Goal: Task Accomplishment & Management: Manage account settings

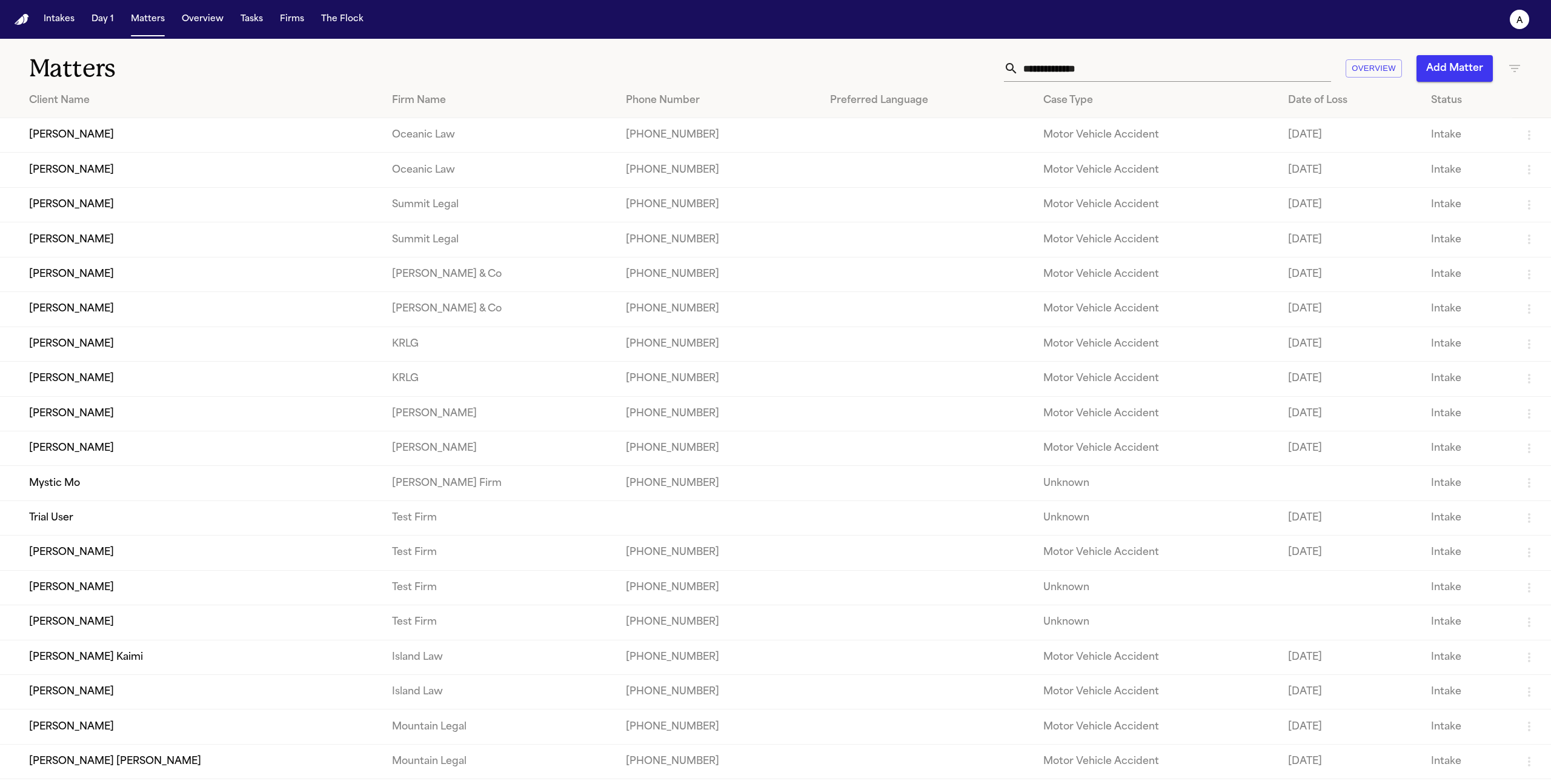
click at [55, 495] on td "Mystic Mo" at bounding box center [191, 483] width 382 height 35
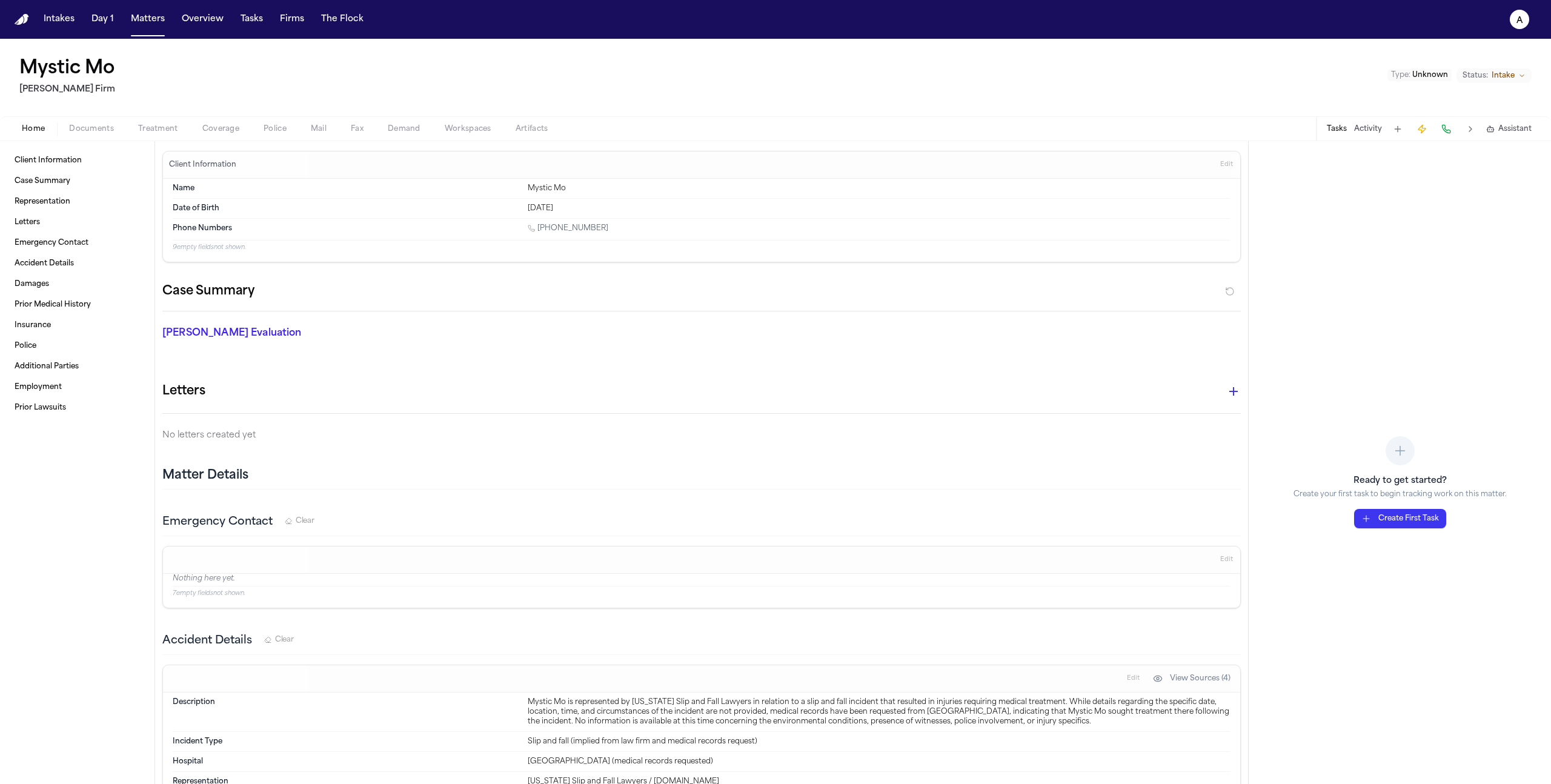
click at [352, 124] on span "Fax" at bounding box center [357, 129] width 13 height 10
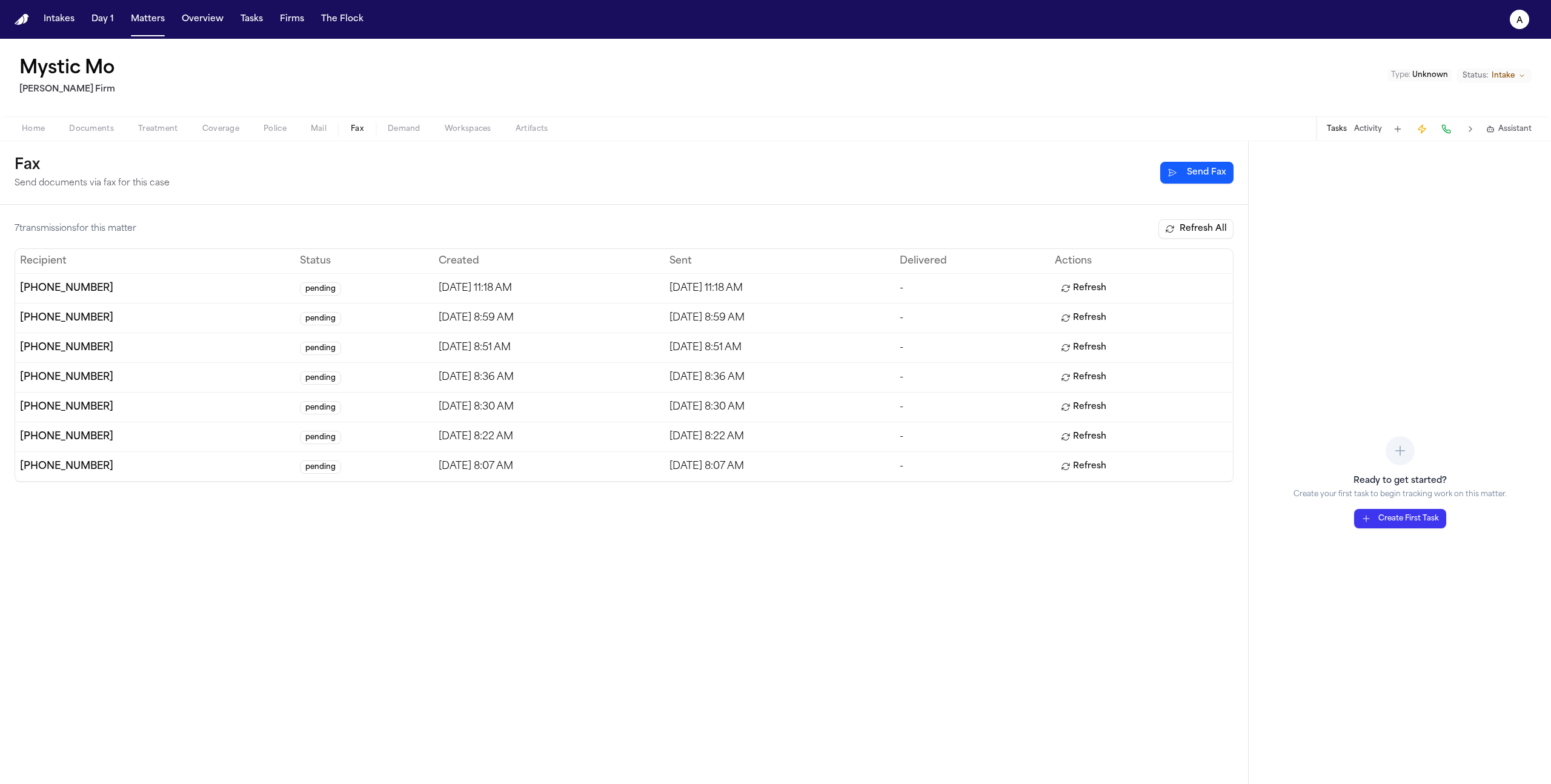
click at [1361, 129] on button "Activity" at bounding box center [1368, 129] width 28 height 10
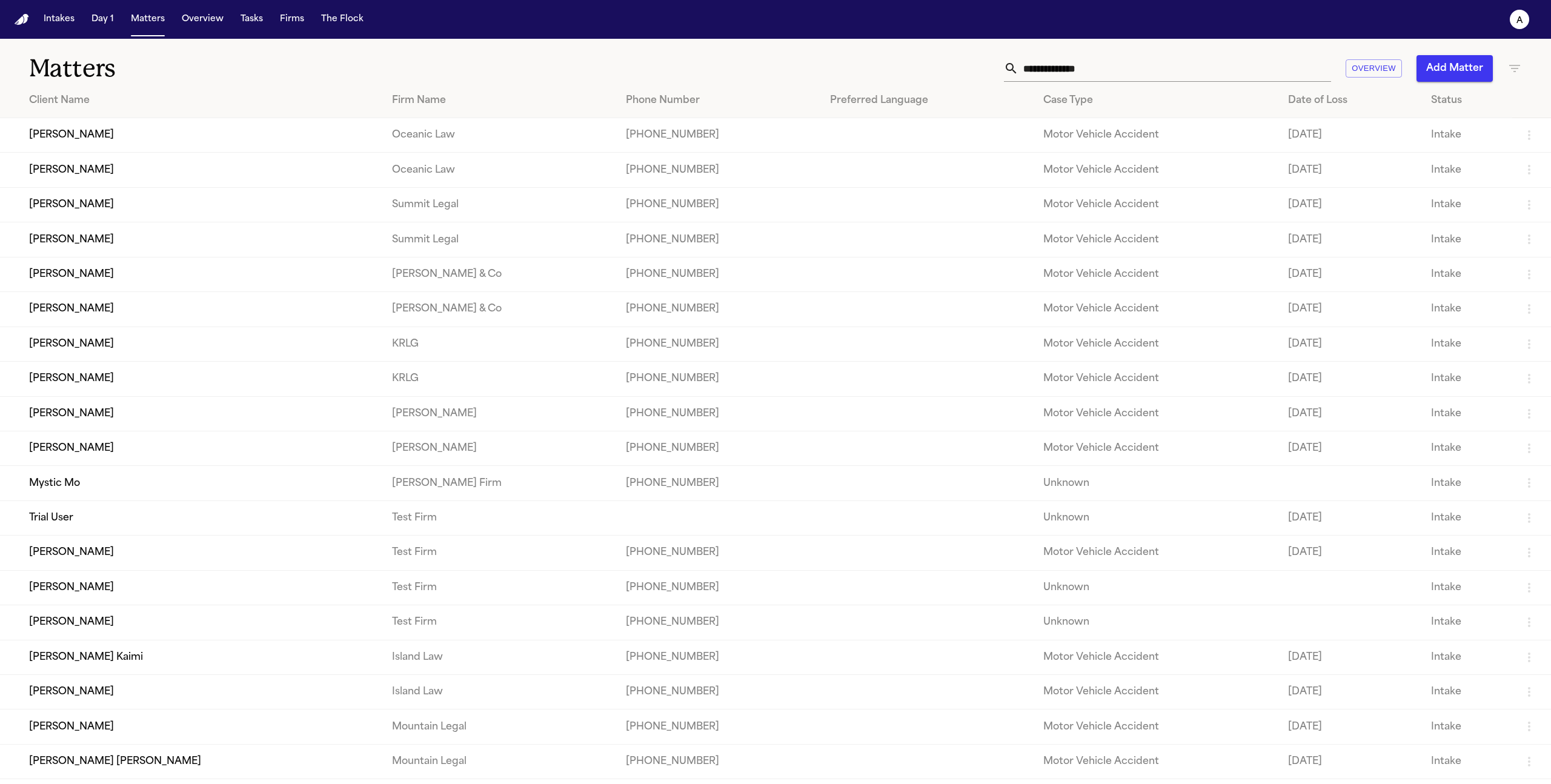
click at [91, 495] on td "Mystic Mo" at bounding box center [191, 483] width 382 height 35
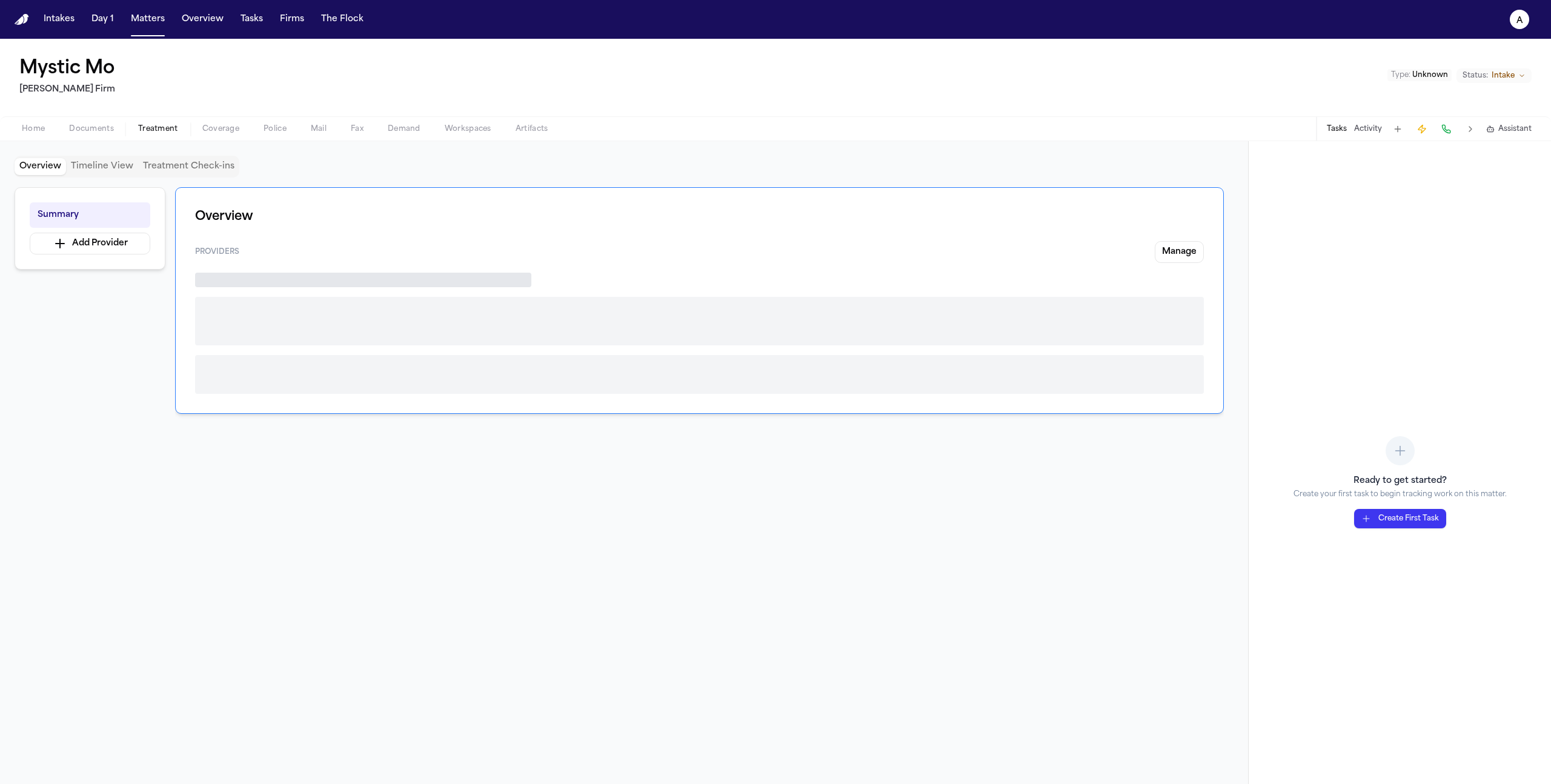
click at [163, 128] on span "Treatment" at bounding box center [158, 129] width 40 height 10
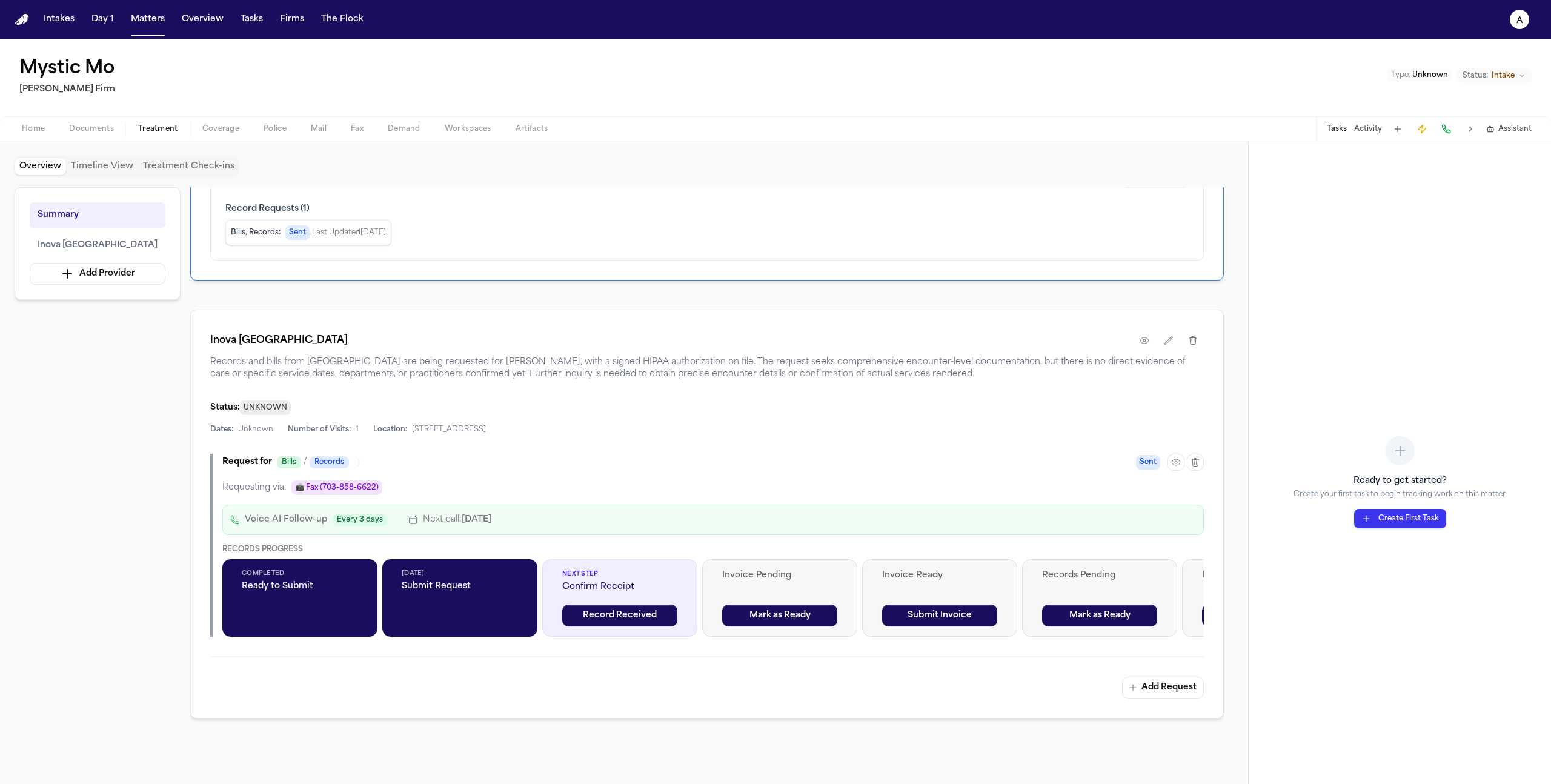
scroll to position [140, 0]
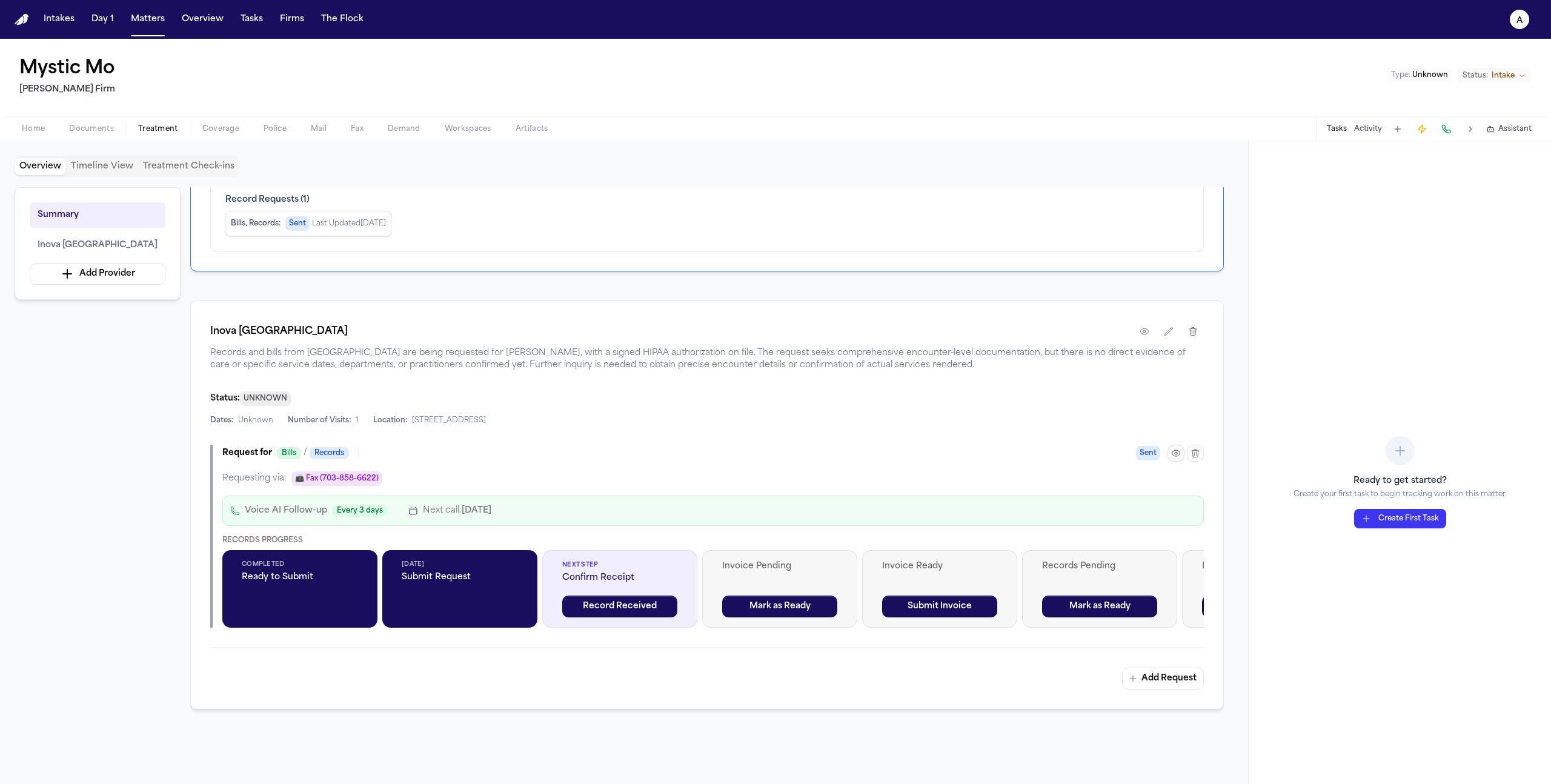
click at [1182, 457] on button "button" at bounding box center [1176, 453] width 17 height 17
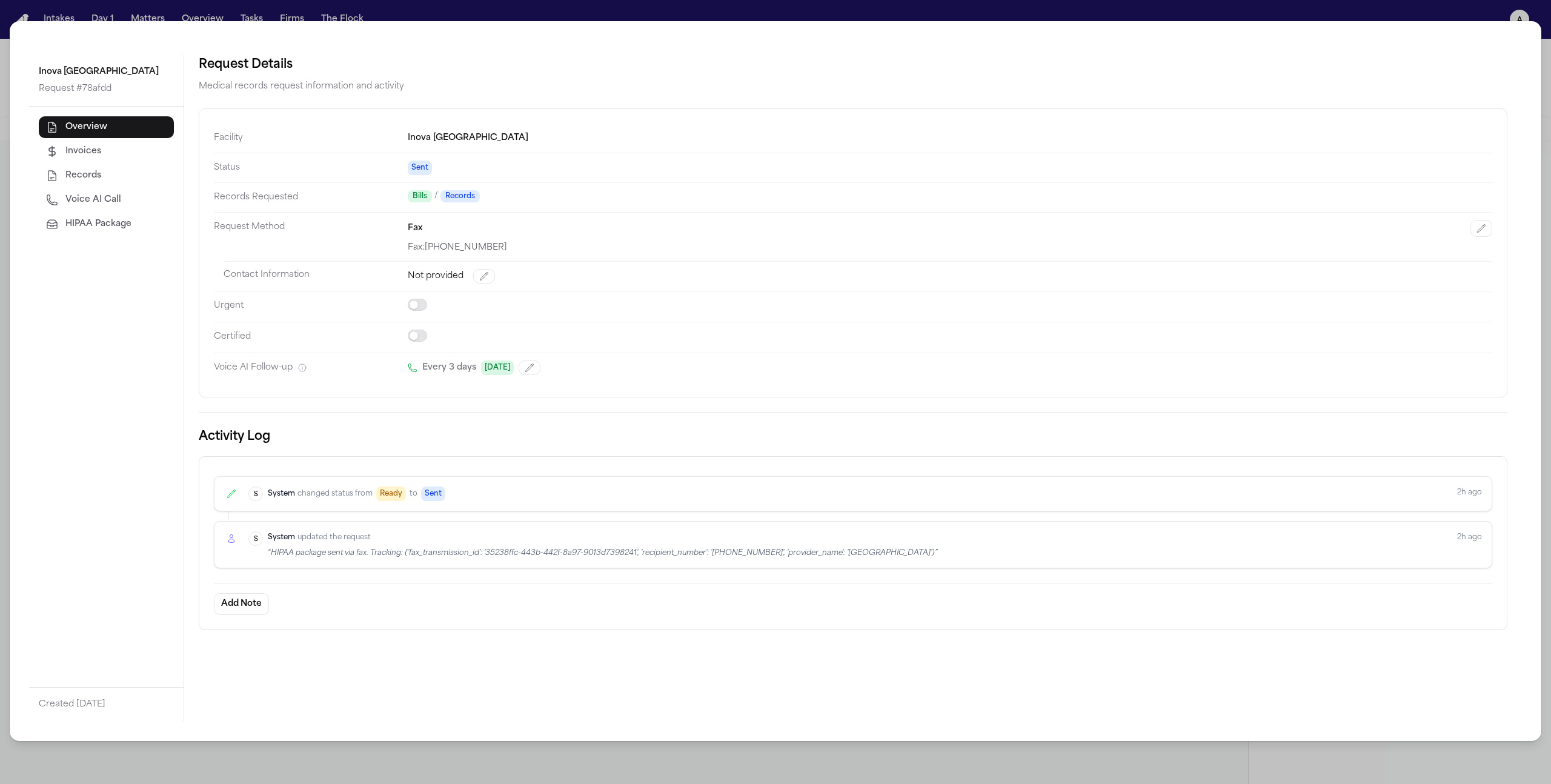
click at [112, 218] on span "HIPAA Package" at bounding box center [98, 224] width 66 height 12
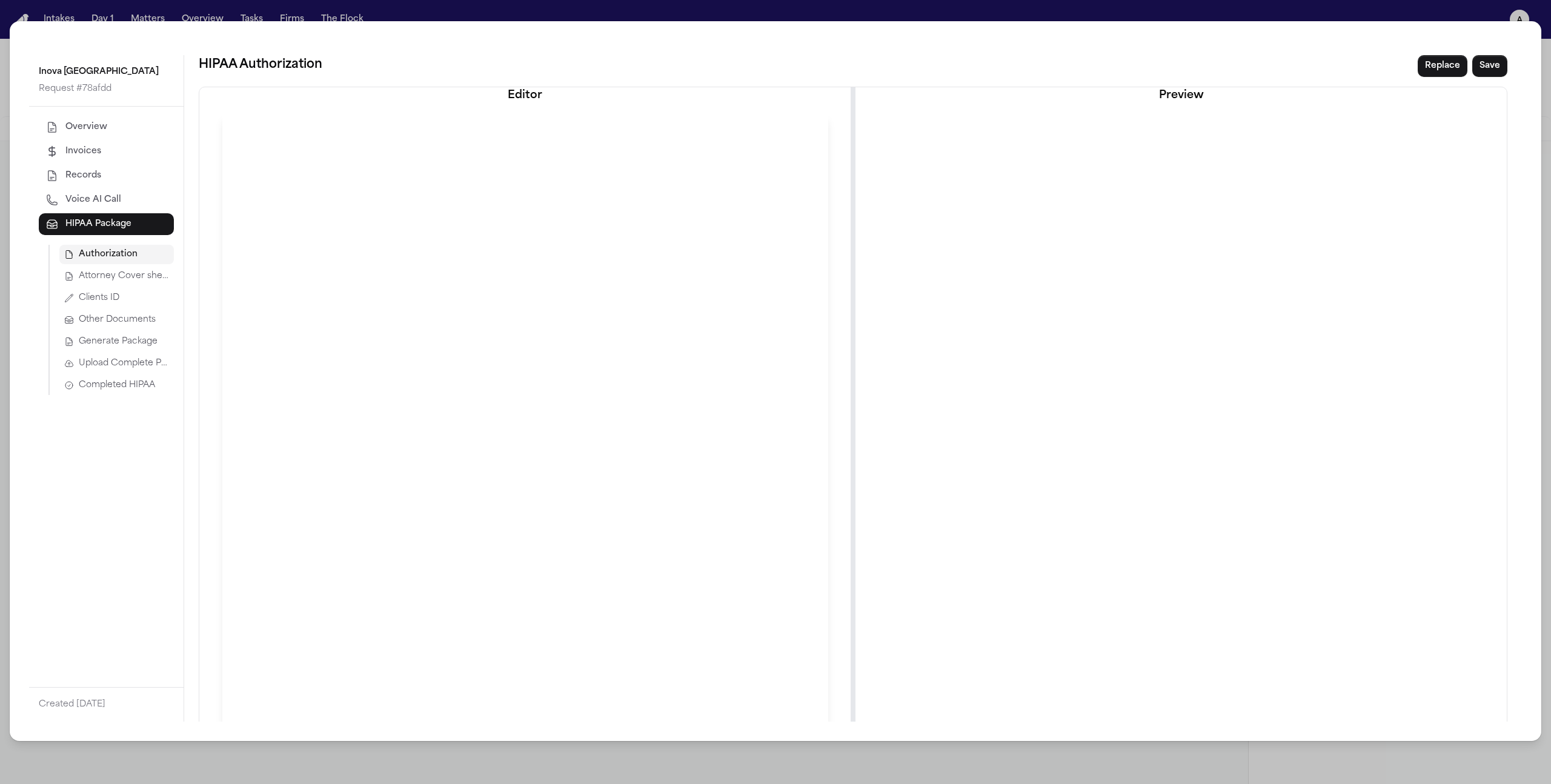
click at [111, 362] on span "Upload Complete Package" at bounding box center [124, 364] width 90 height 12
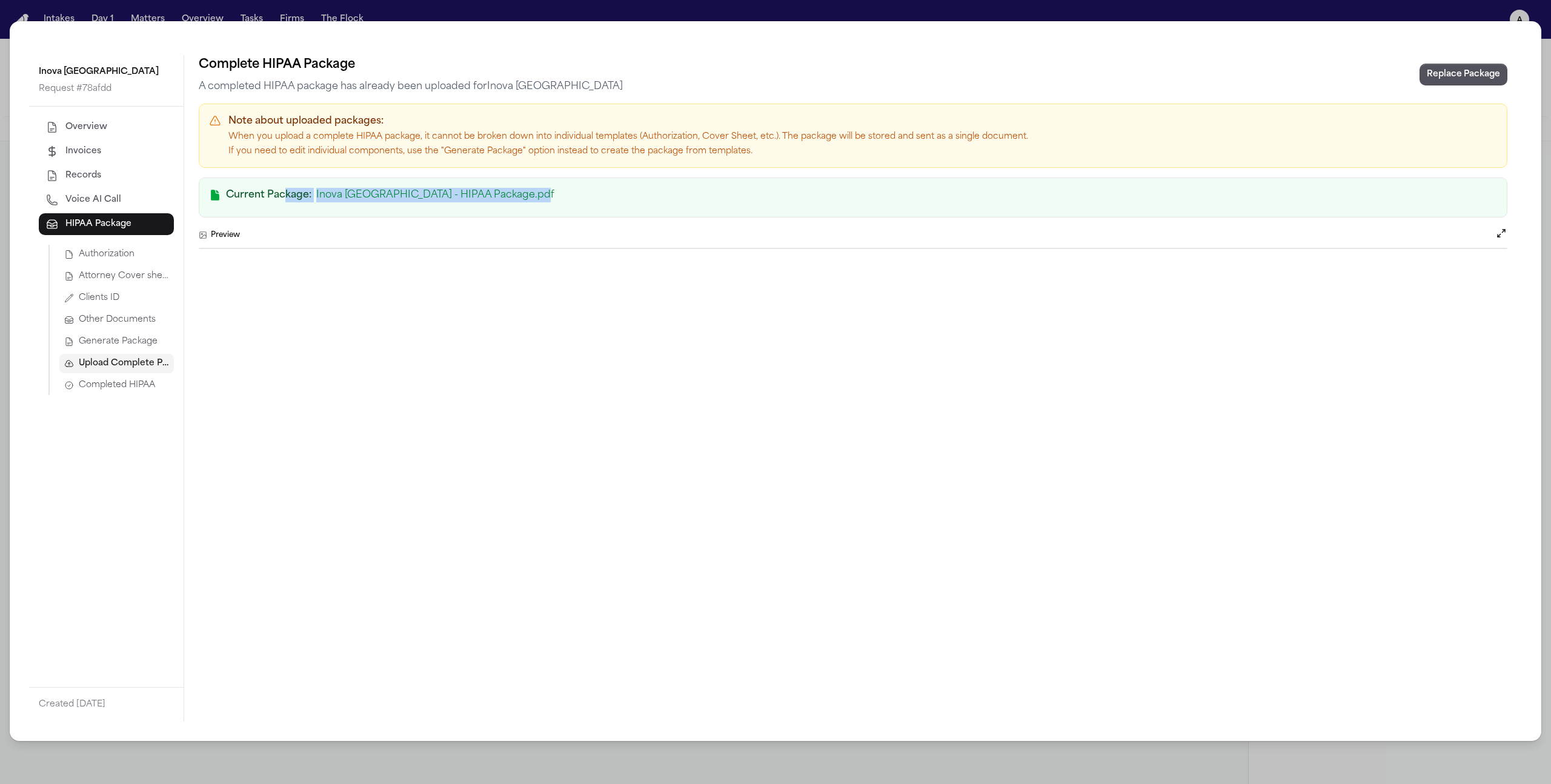
drag, startPoint x: 545, startPoint y: 198, endPoint x: 286, endPoint y: 187, distance: 259.2
click at [286, 188] on div "Current Package: Inova Loudoun Hospital - HIPAA Package.pdf" at bounding box center [853, 195] width 1288 height 15
click at [454, 232] on div "Preview" at bounding box center [853, 234] width 1309 height 16
click at [1473, 75] on button "Replace Package" at bounding box center [1463, 75] width 88 height 22
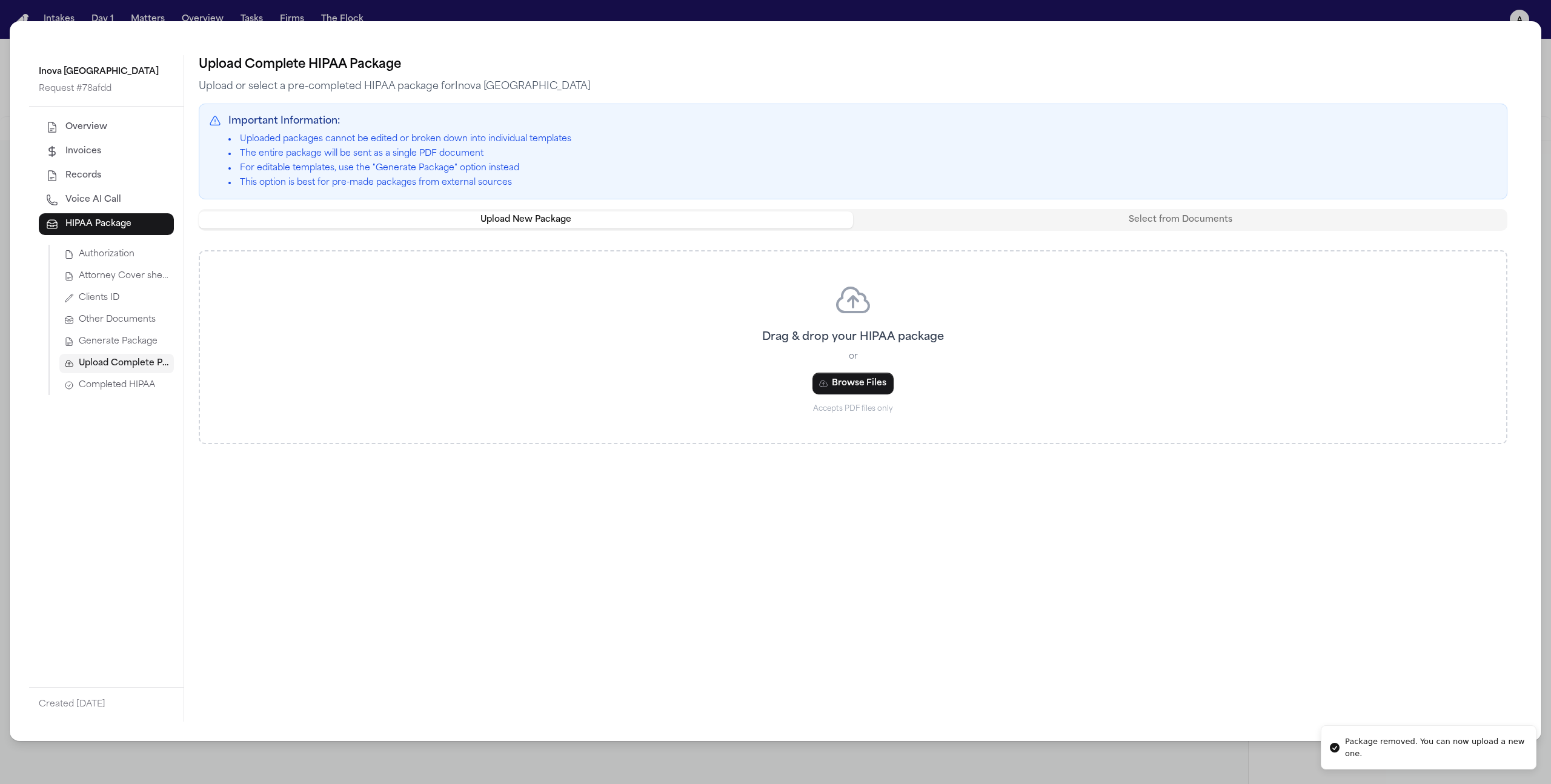
click at [1095, 228] on div "Upload New Package Select from Documents" at bounding box center [853, 220] width 1309 height 22
click at [1094, 222] on button "Select from Documents" at bounding box center [1179, 219] width 654 height 17
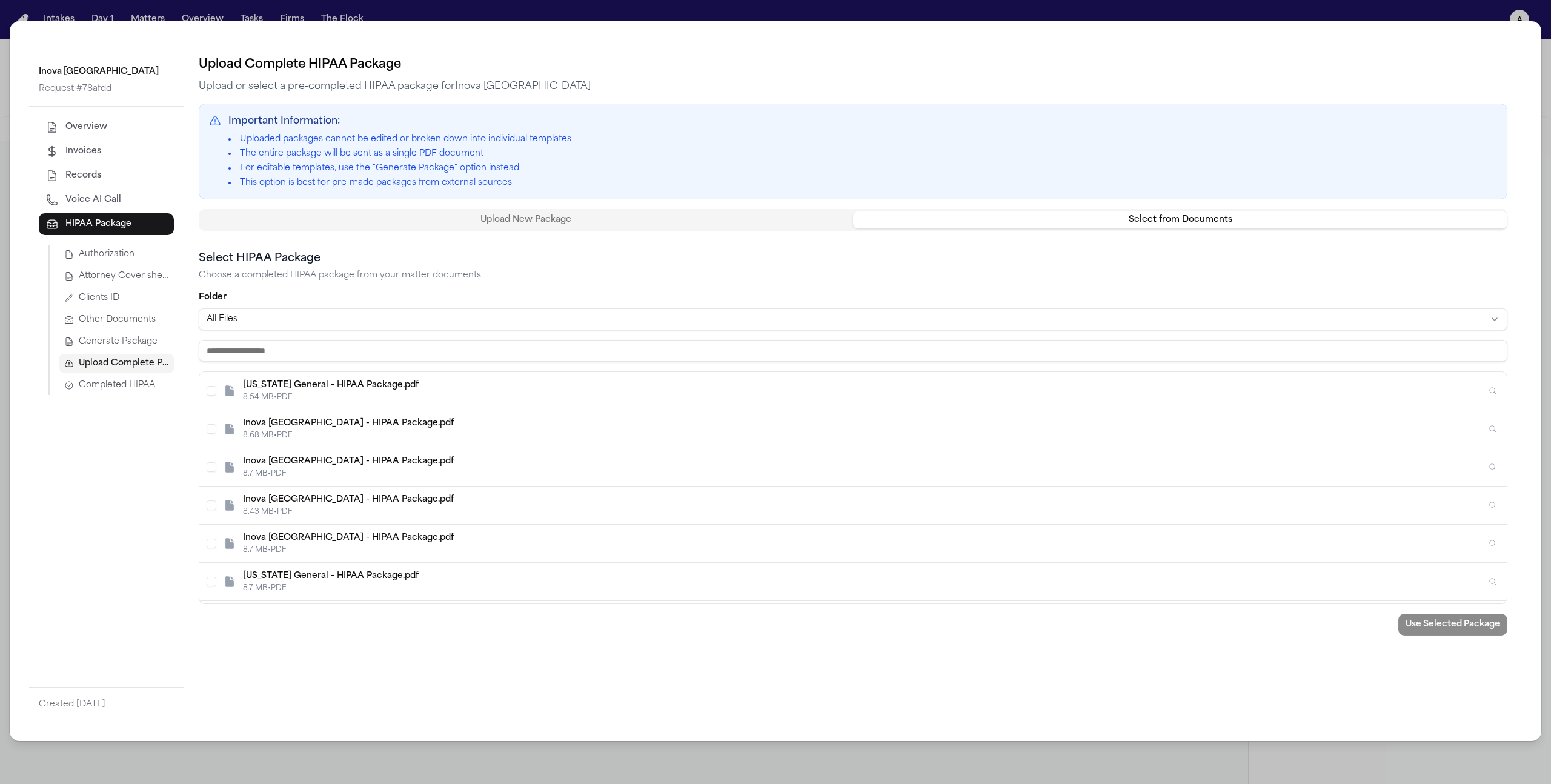
click at [440, 403] on div "New York General - HIPAA Package.pdf 8.54 MB • PDF" at bounding box center [853, 391] width 1307 height 38
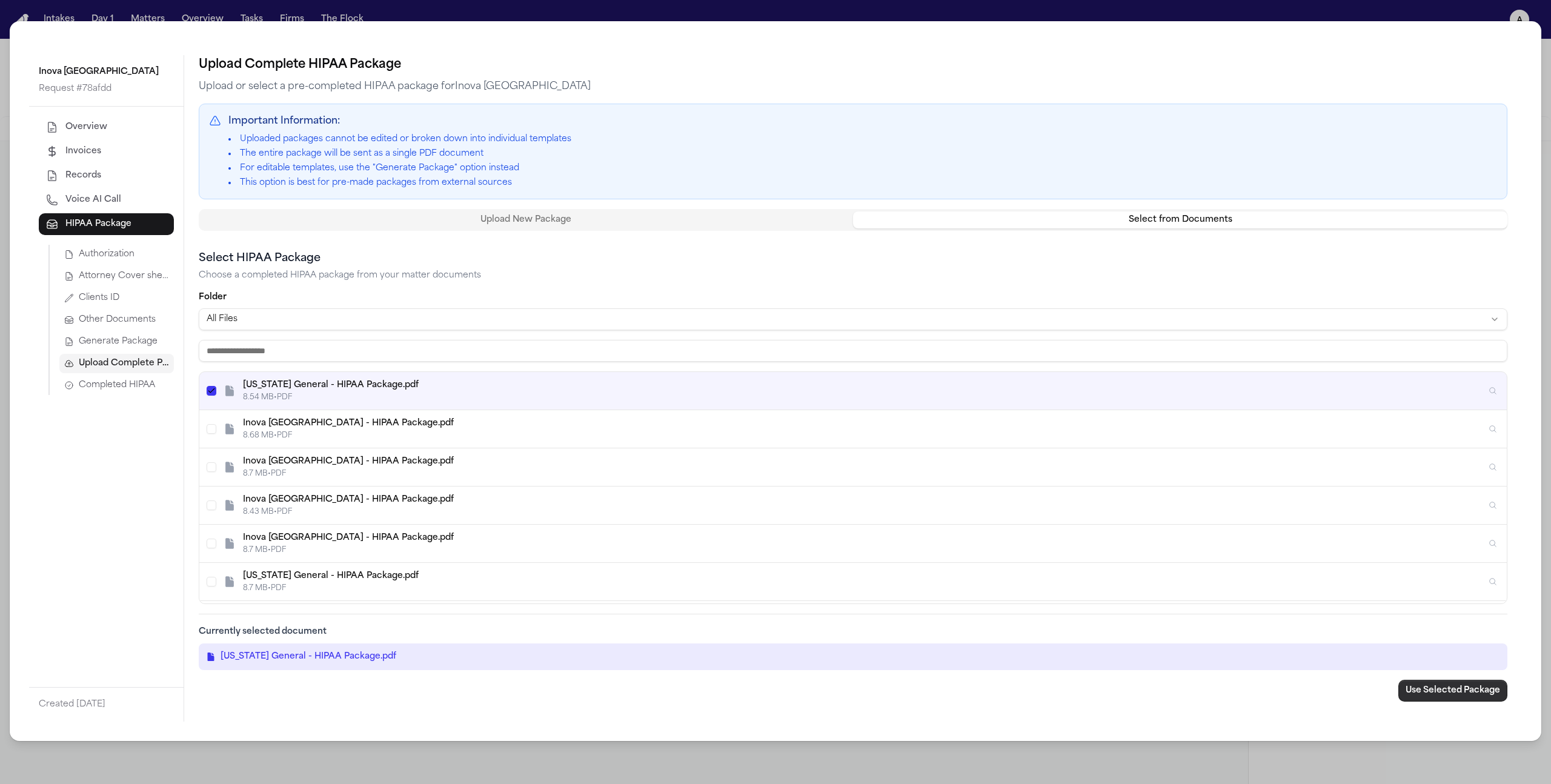
click at [1428, 684] on button "Use Selected Package" at bounding box center [1453, 691] width 109 height 22
